Goal: Task Accomplishment & Management: Manage account settings

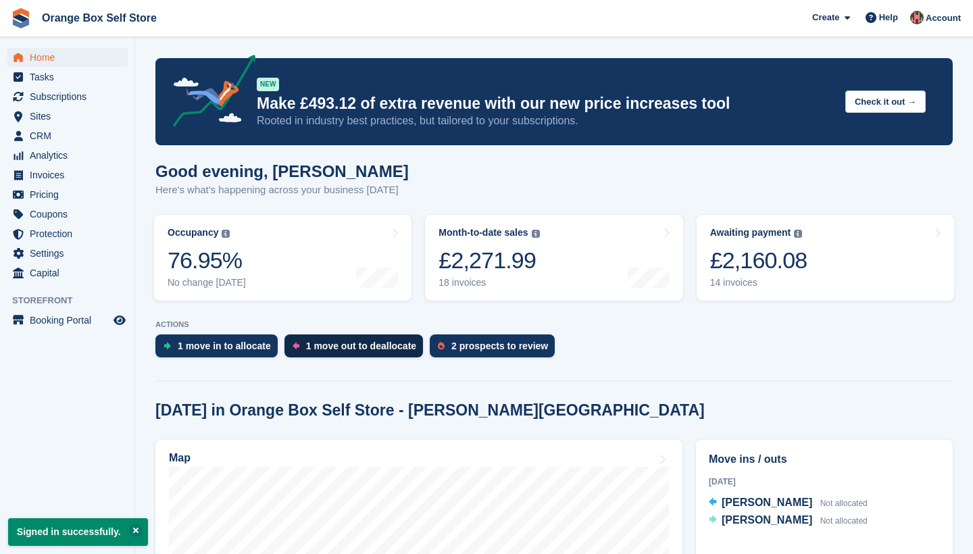
scroll to position [162, 0]
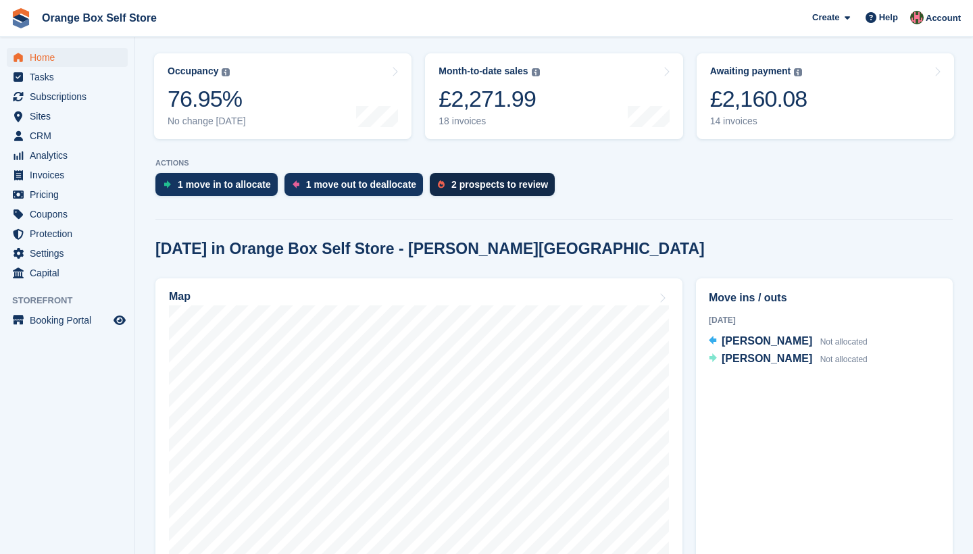
click at [479, 185] on div "2 prospects to review" at bounding box center [500, 184] width 97 height 11
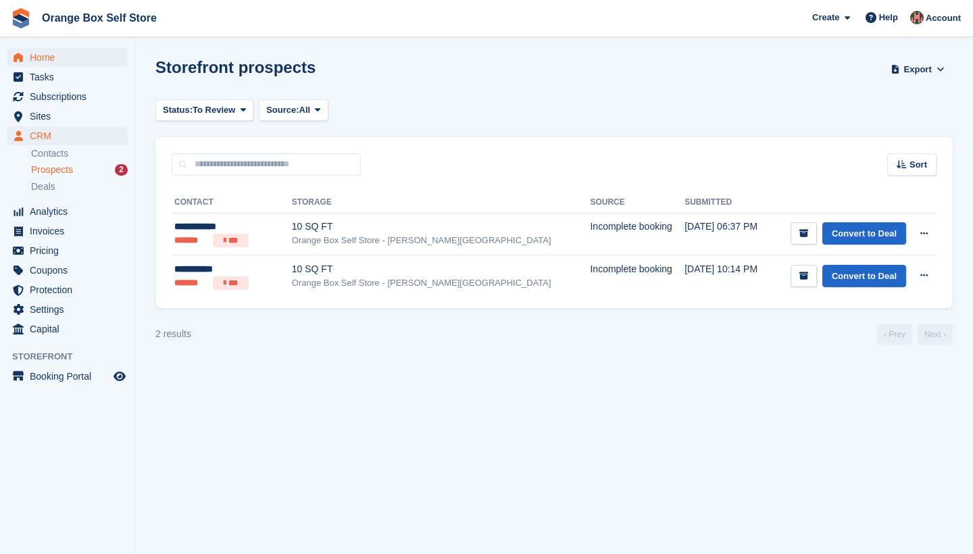
click at [43, 58] on span "Home" at bounding box center [70, 57] width 81 height 19
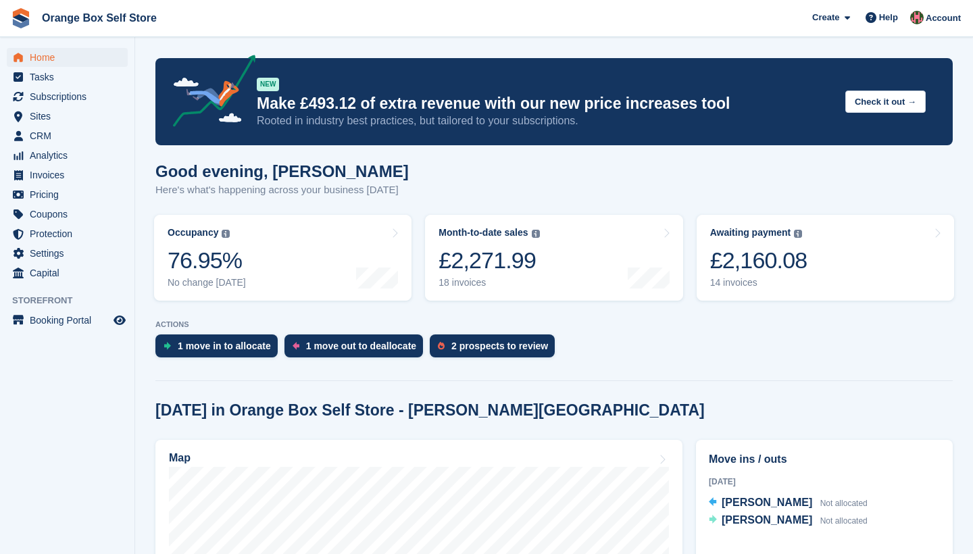
click at [792, 263] on div "£2,160.08" at bounding box center [758, 261] width 97 height 28
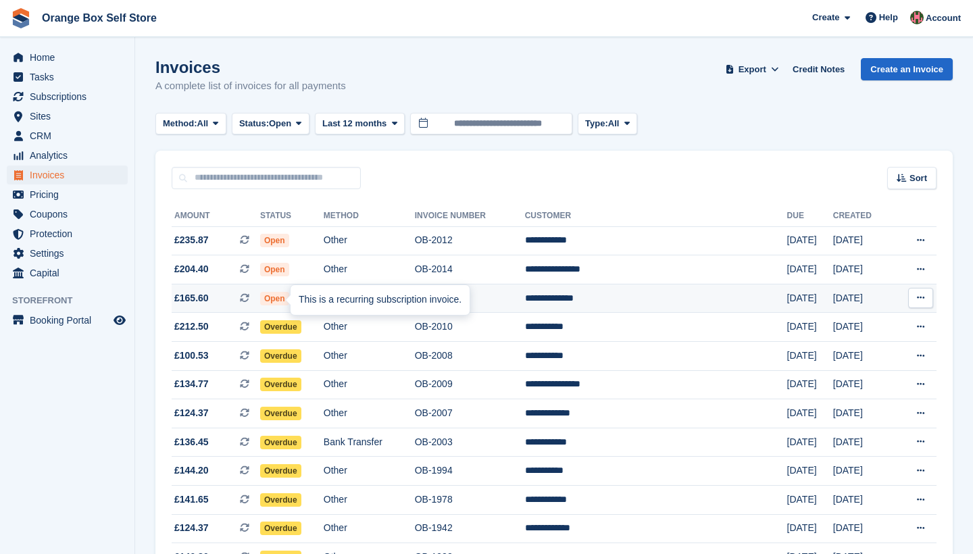
click at [260, 300] on span at bounding box center [250, 298] width 20 height 11
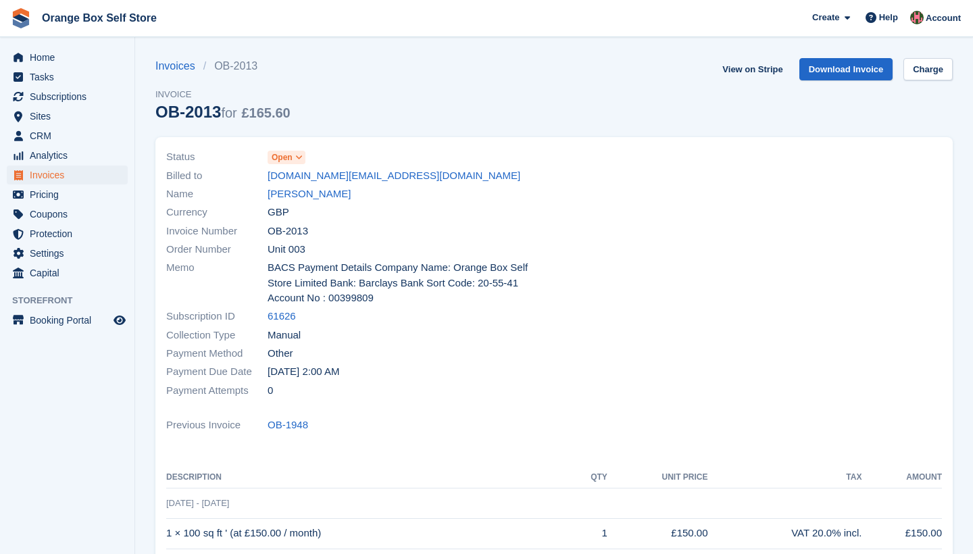
click at [300, 158] on icon at bounding box center [298, 157] width 7 height 8
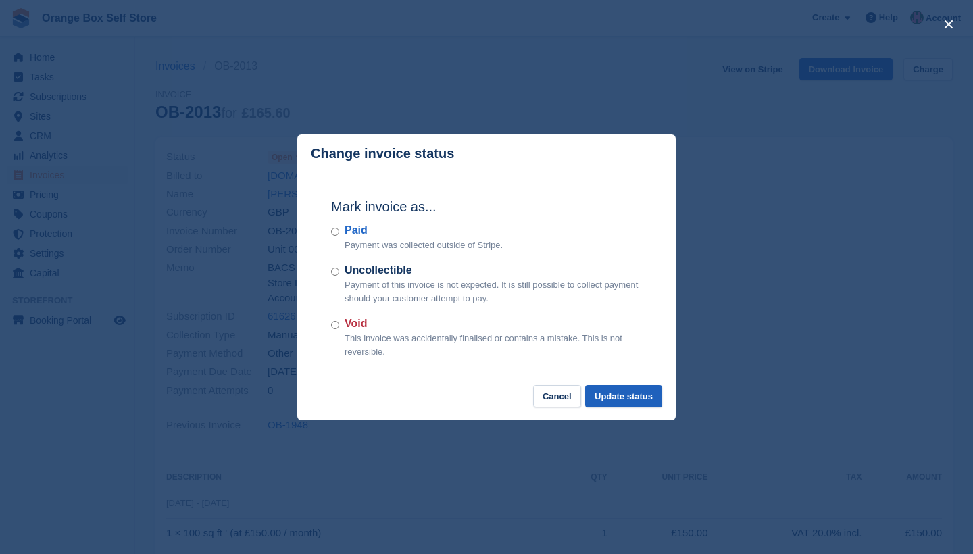
click at [630, 397] on button "Update status" at bounding box center [623, 396] width 77 height 22
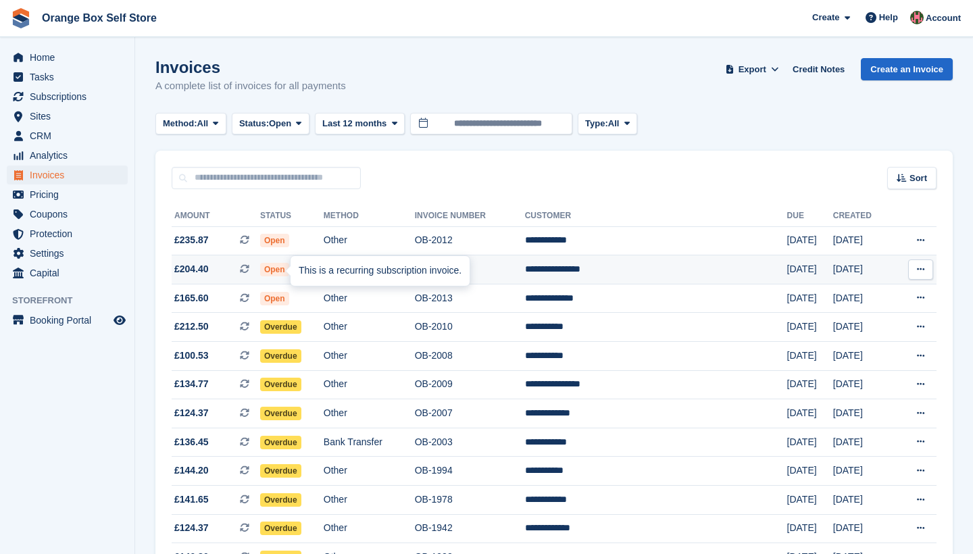
click at [249, 268] on icon at bounding box center [244, 268] width 9 height 9
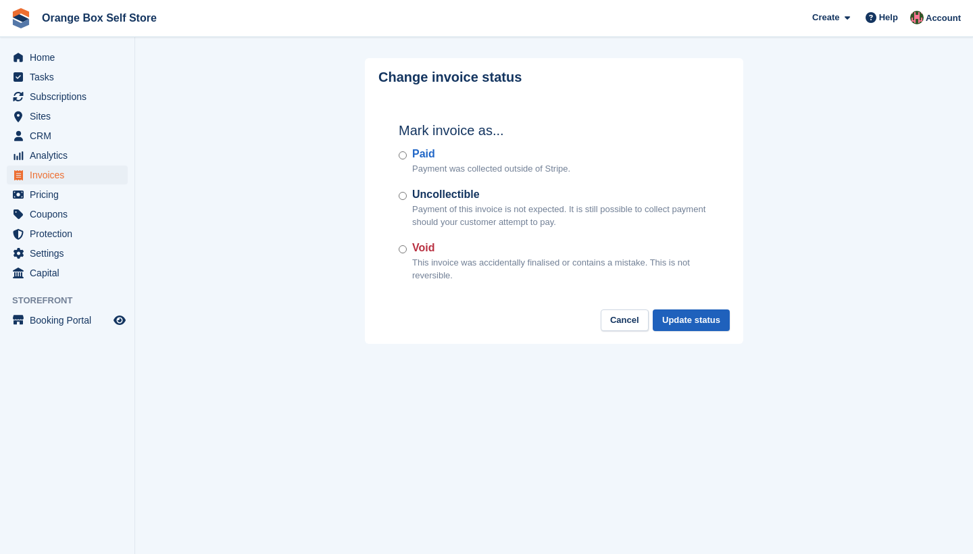
click at [697, 319] on button "Update status" at bounding box center [691, 321] width 77 height 22
click at [688, 322] on button "Update status" at bounding box center [691, 321] width 77 height 22
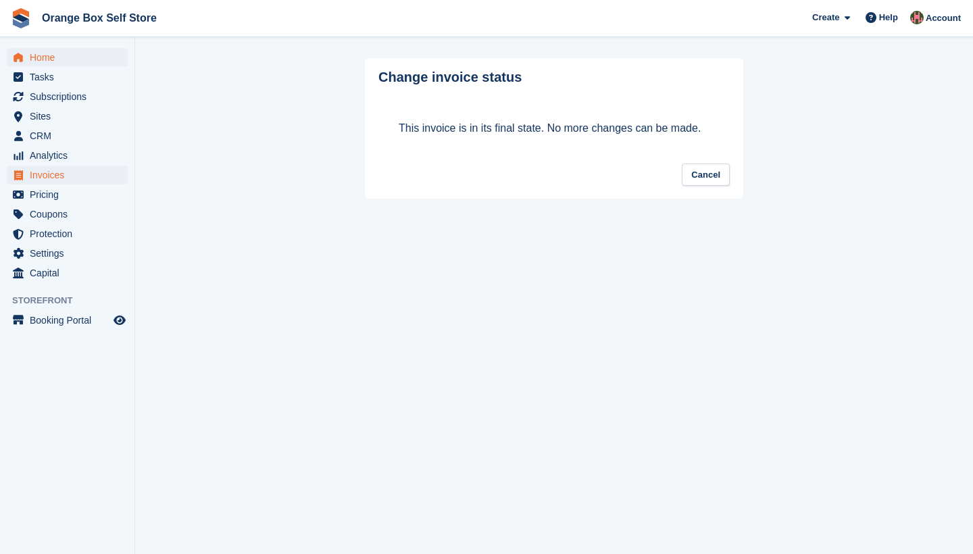
click at [36, 57] on span "Home" at bounding box center [70, 57] width 81 height 19
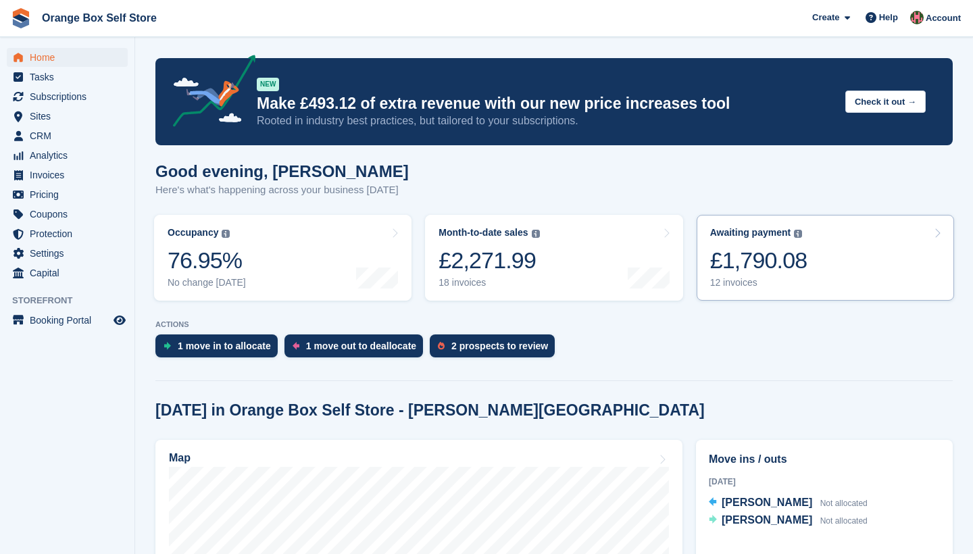
click at [796, 270] on div "£1,790.08" at bounding box center [758, 261] width 97 height 28
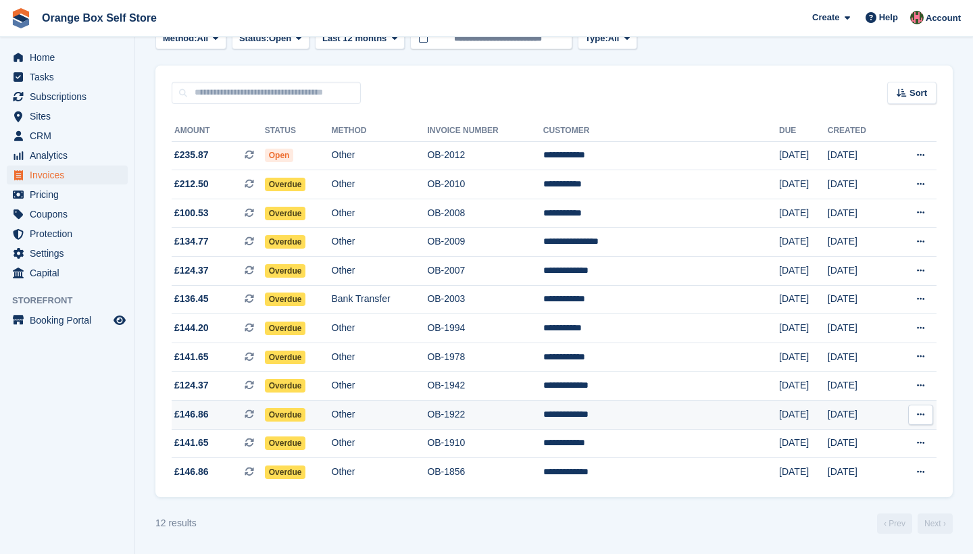
scroll to position [93, 0]
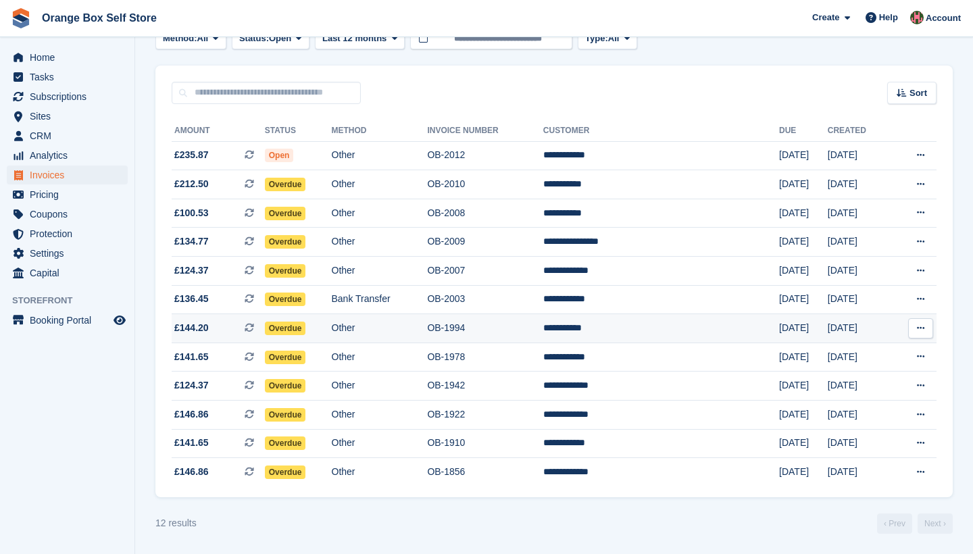
click at [305, 324] on span "Overdue" at bounding box center [285, 329] width 41 height 14
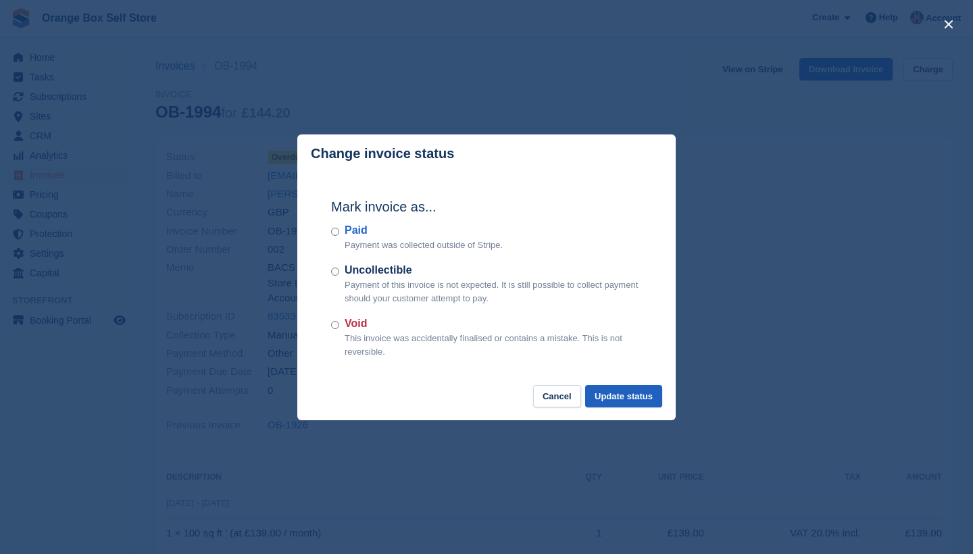
click at [621, 397] on button "Update status" at bounding box center [623, 396] width 77 height 22
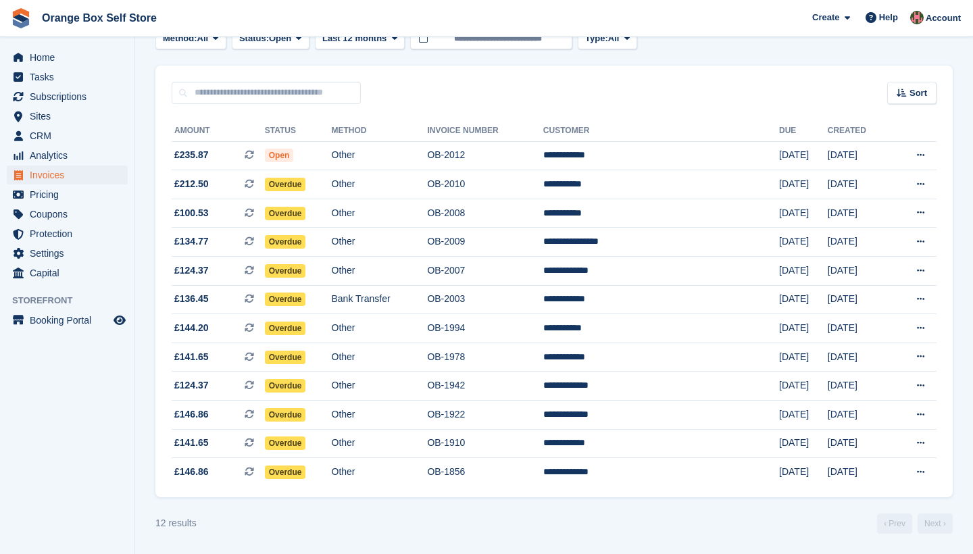
scroll to position [93, 0]
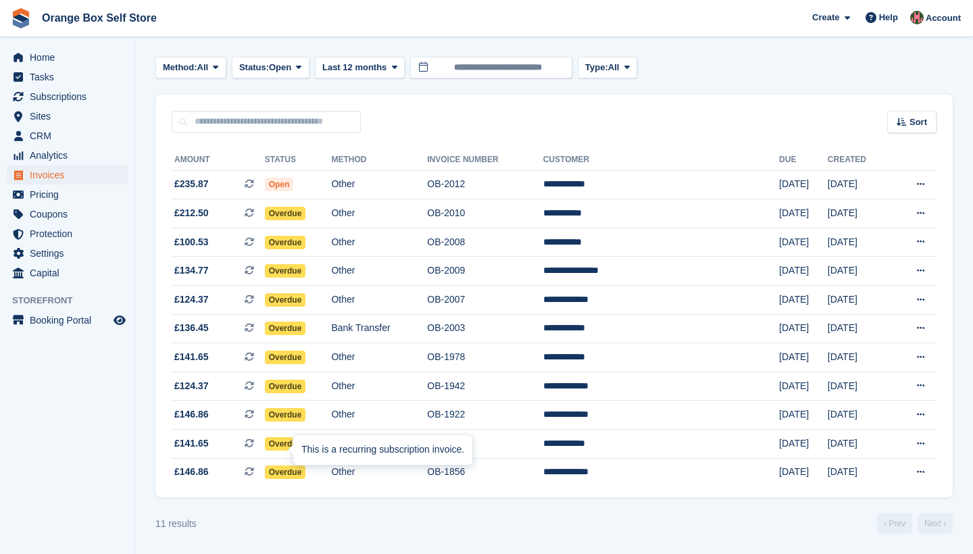
scroll to position [64, 0]
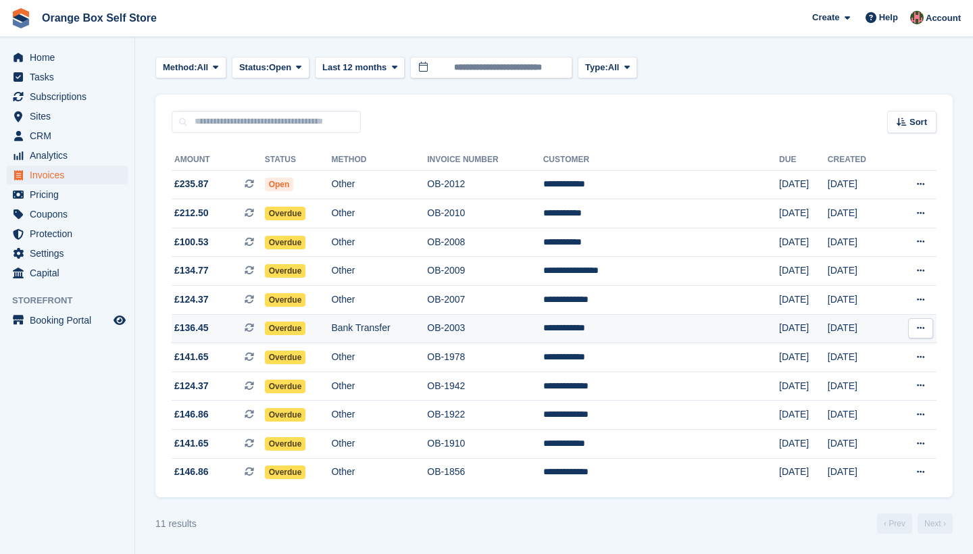
click at [254, 323] on icon at bounding box center [249, 327] width 9 height 9
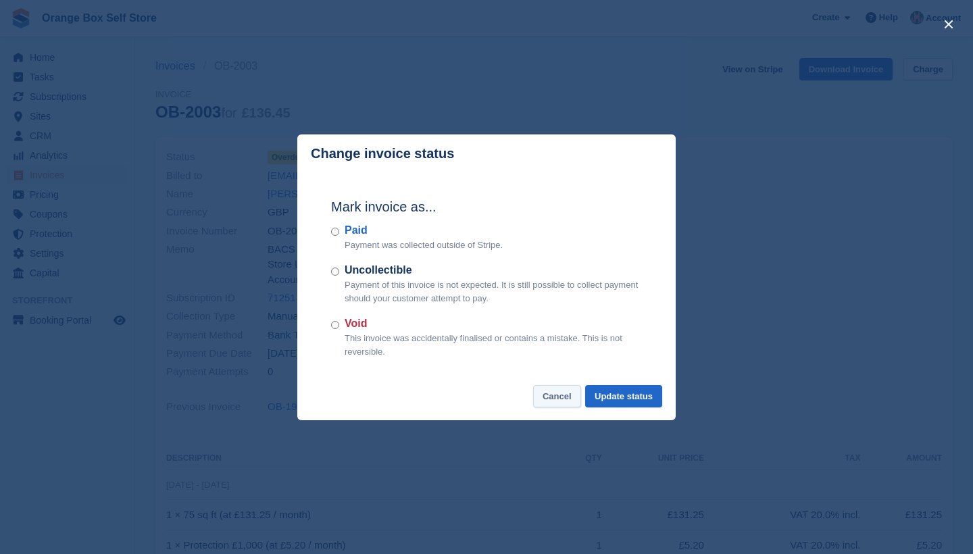
click at [555, 395] on button "Cancel" at bounding box center [557, 396] width 48 height 22
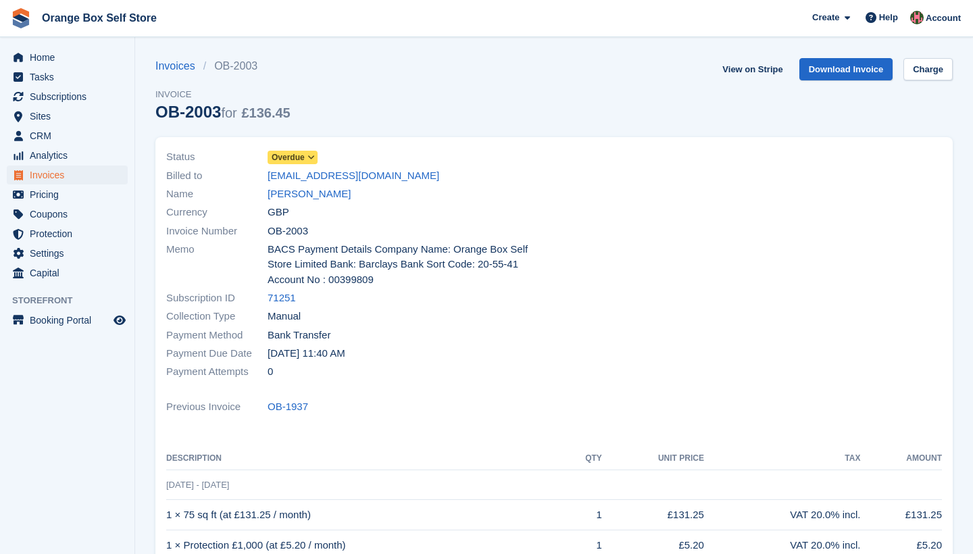
click at [314, 157] on icon at bounding box center [311, 157] width 7 height 8
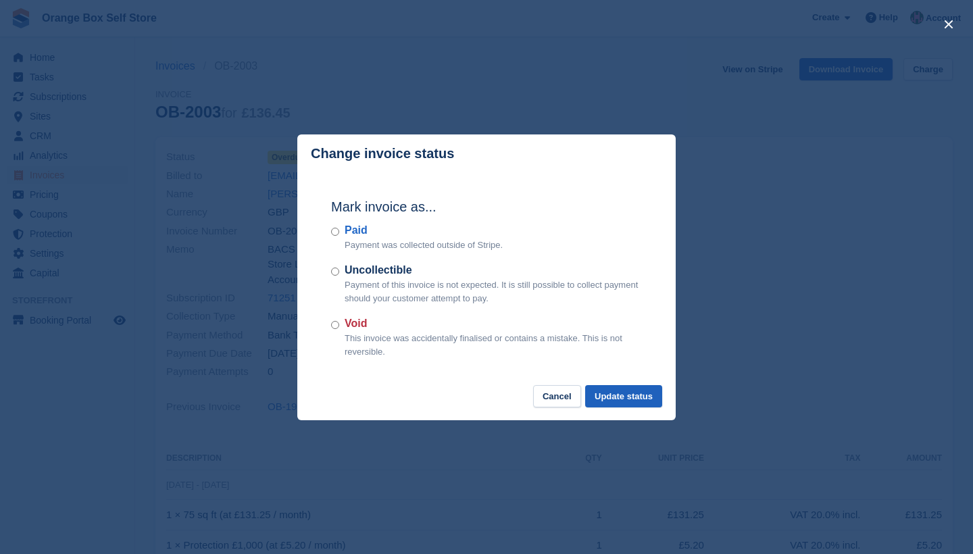
click at [623, 399] on button "Update status" at bounding box center [623, 396] width 77 height 22
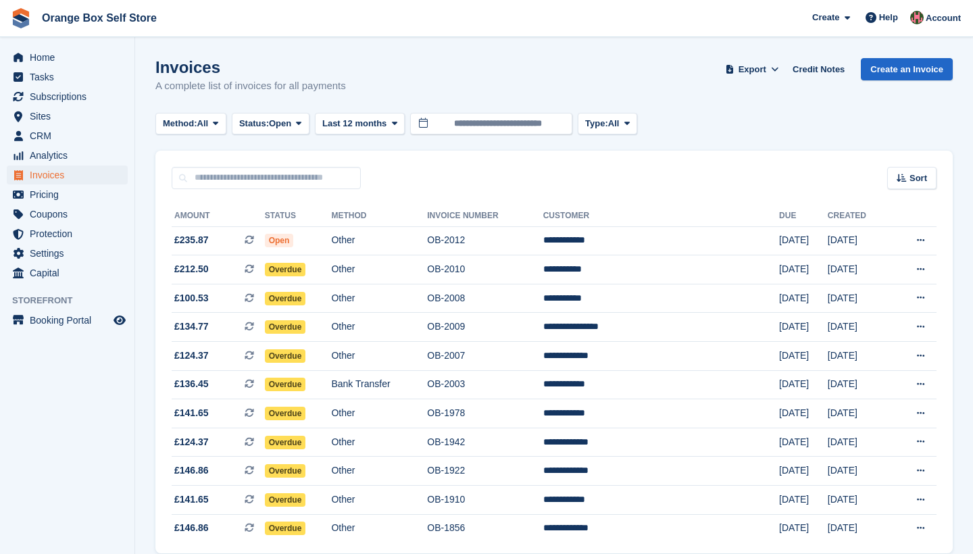
scroll to position [64, 0]
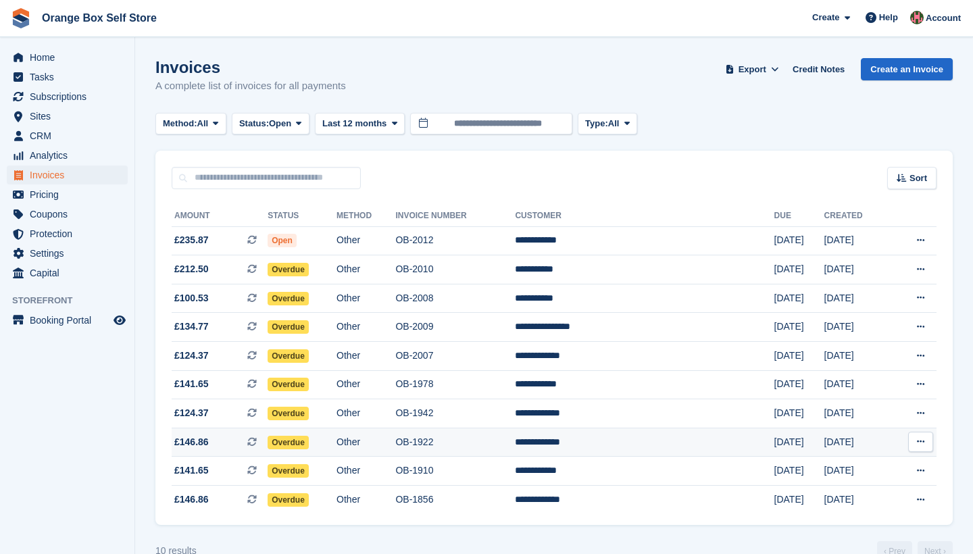
scroll to position [34, 0]
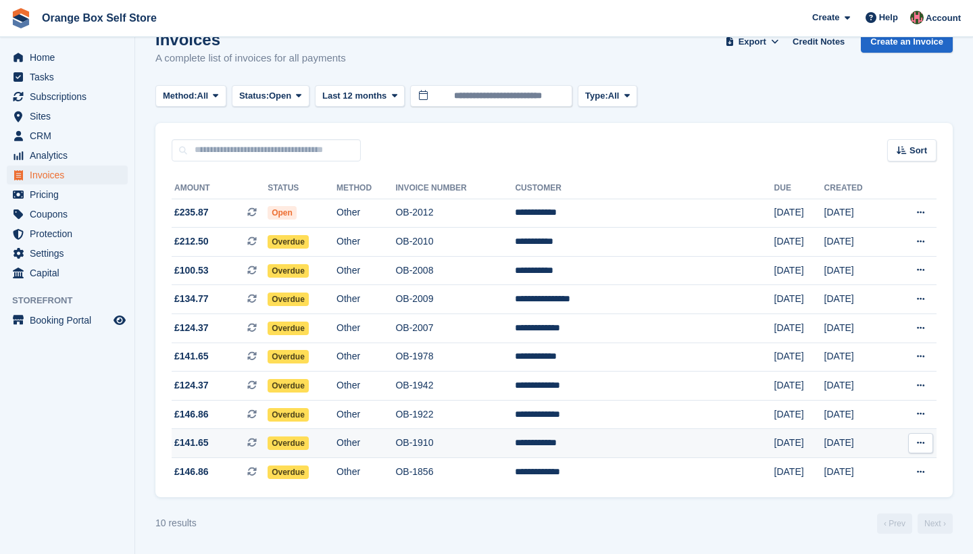
click at [309, 445] on span "Overdue" at bounding box center [288, 444] width 41 height 14
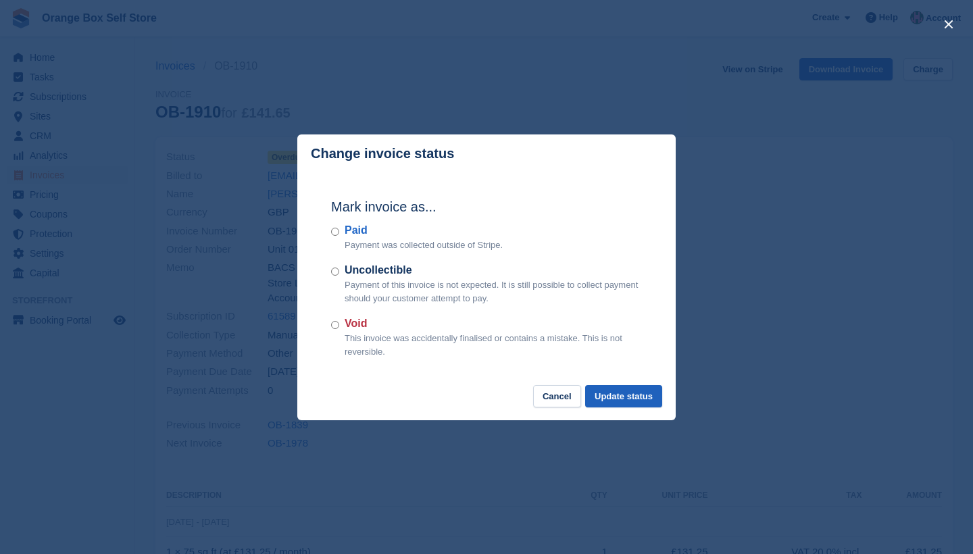
click at [619, 396] on button "Update status" at bounding box center [623, 396] width 77 height 22
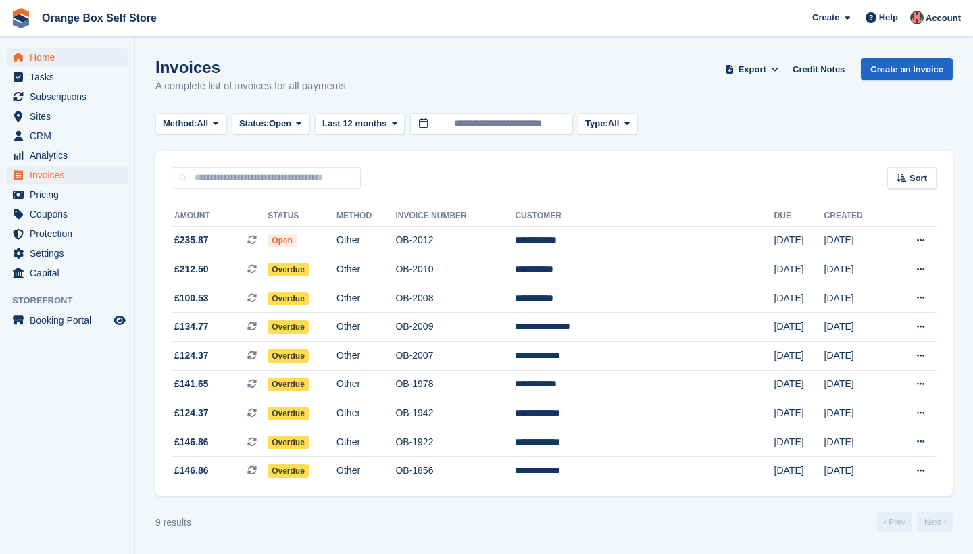
click at [51, 58] on span "Home" at bounding box center [70, 57] width 81 height 19
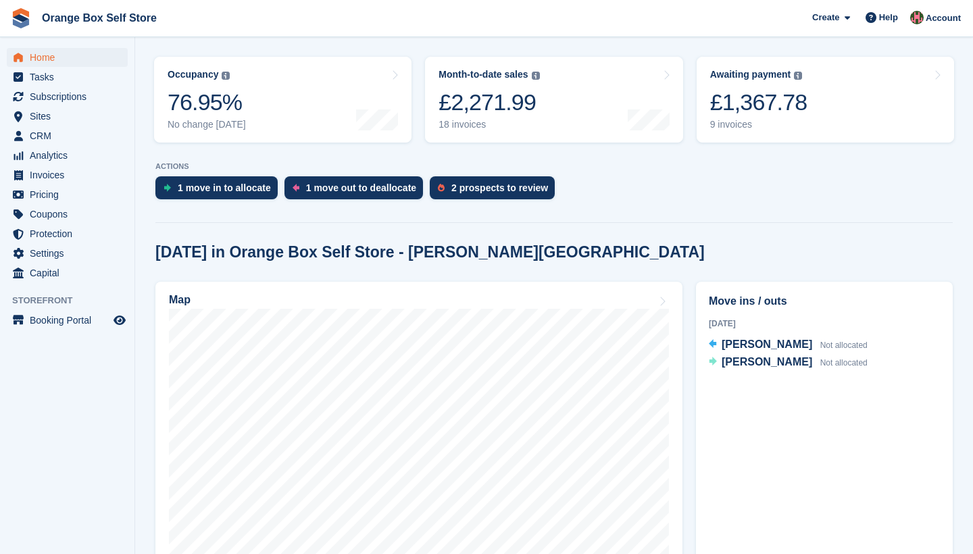
scroll to position [162, 0]
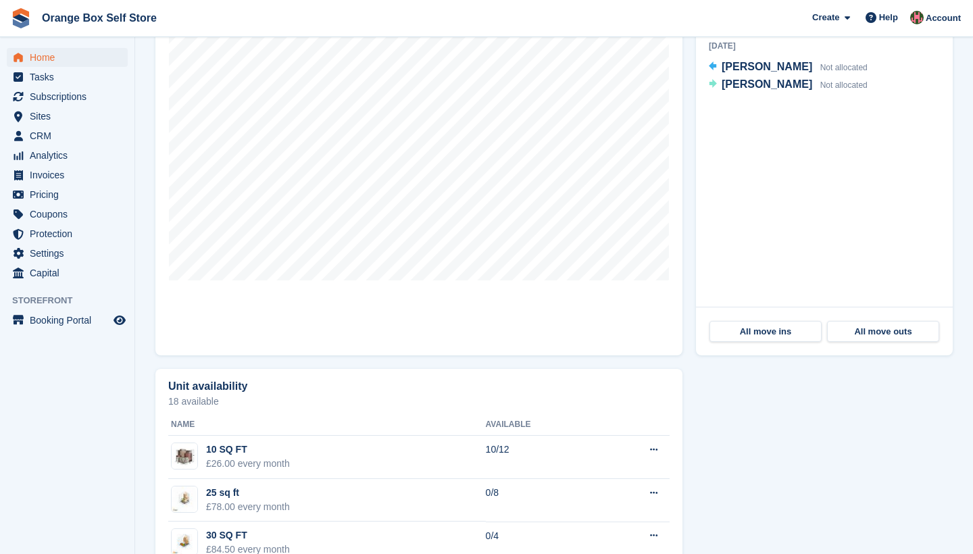
scroll to position [171, 0]
